Goal: Information Seeking & Learning: Learn about a topic

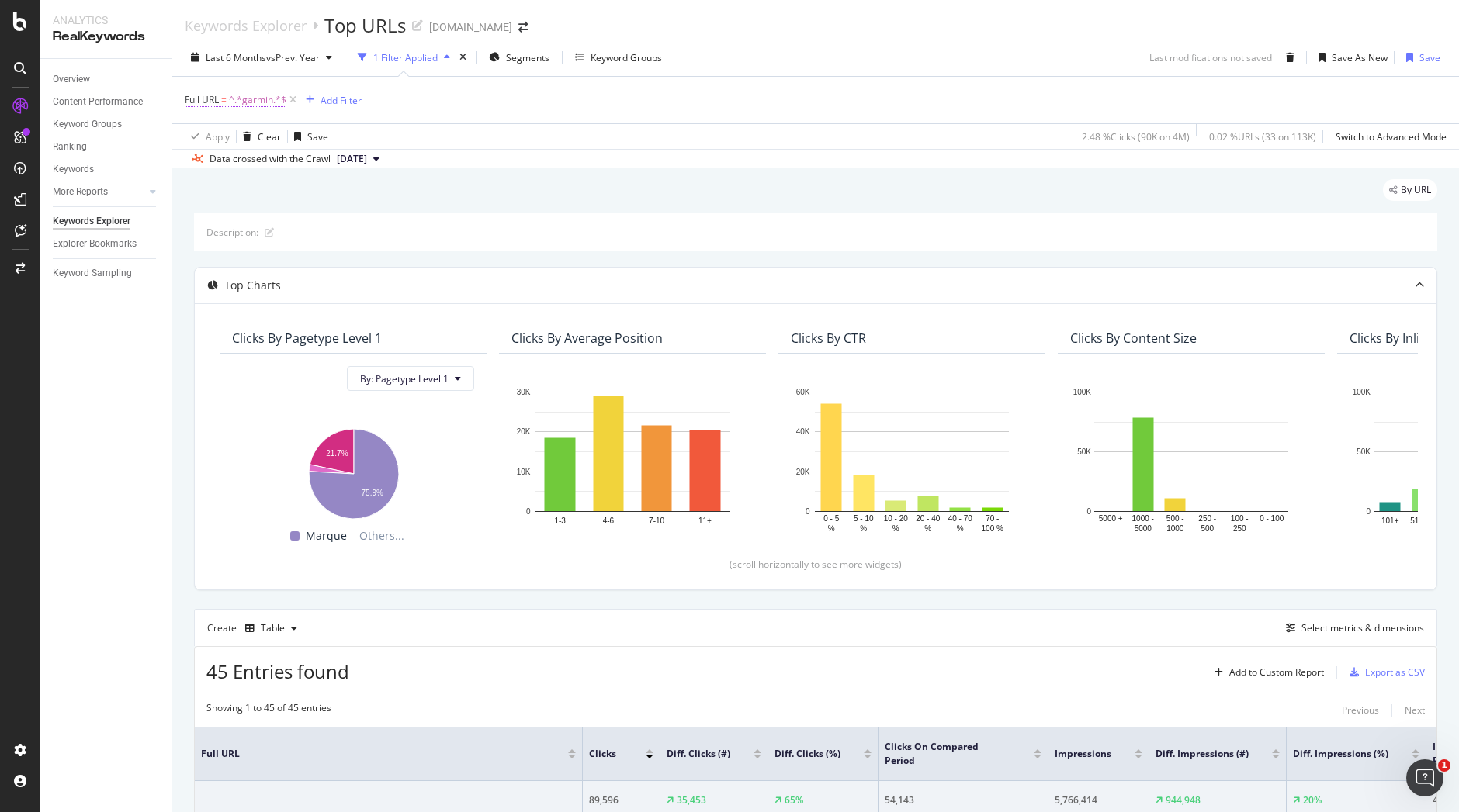
click at [259, 96] on span "^.*garmin.*$" at bounding box center [257, 100] width 57 height 22
click at [256, 167] on input "garmin" at bounding box center [271, 165] width 147 height 25
type input "shokz"
click at [350, 189] on button "Apply" at bounding box center [346, 197] width 45 height 16
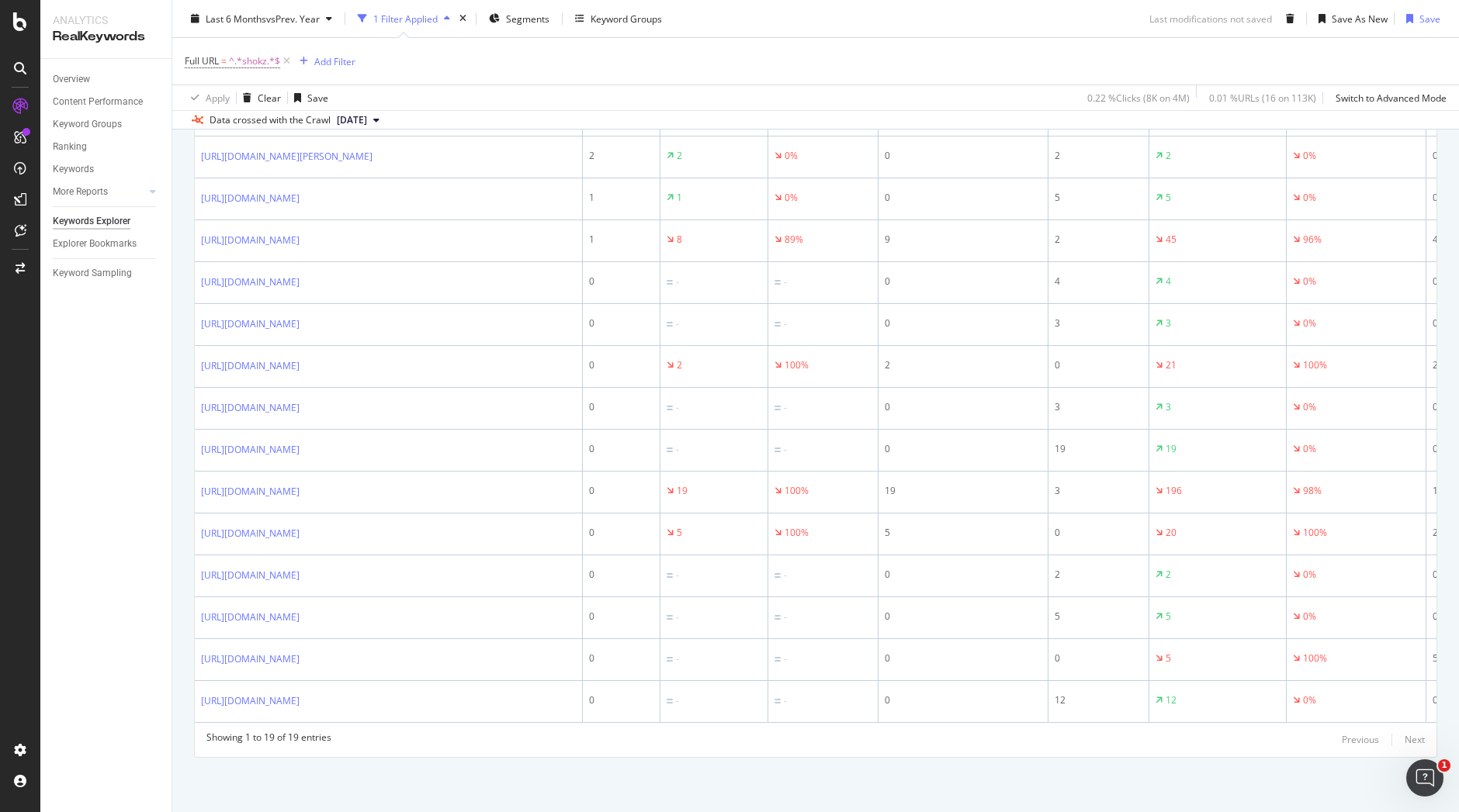
scroll to position [197, 0]
